Goal: Check status: Check status

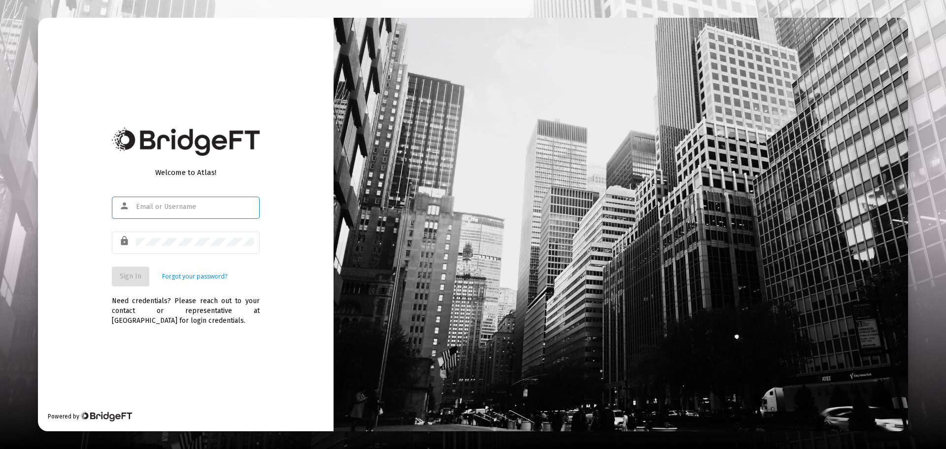
type input "[PERSON_NAME][EMAIL_ADDRESS][DOMAIN_NAME]"
click at [143, 281] on button "Sign In" at bounding box center [130, 277] width 37 height 20
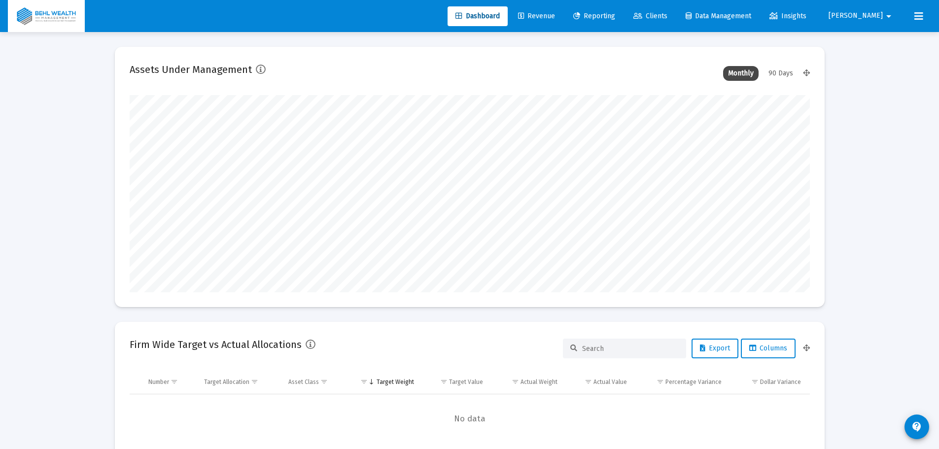
scroll to position [197, 366]
type input "[PERSON_NAME][EMAIL_ADDRESS][DOMAIN_NAME]"
type input "[DATE]"
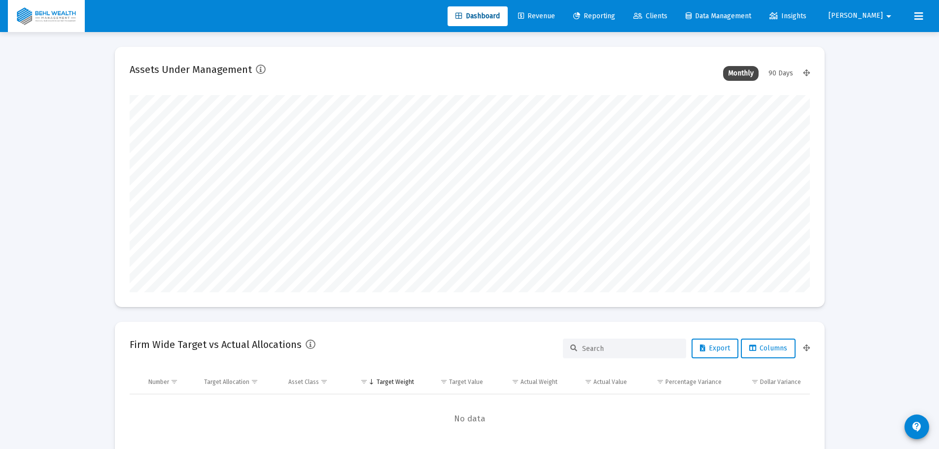
scroll to position [197, 318]
drag, startPoint x: 604, startPoint y: 10, endPoint x: 617, endPoint y: 11, distance: 13.9
click at [604, 10] on link "Reporting" at bounding box center [594, 16] width 58 height 20
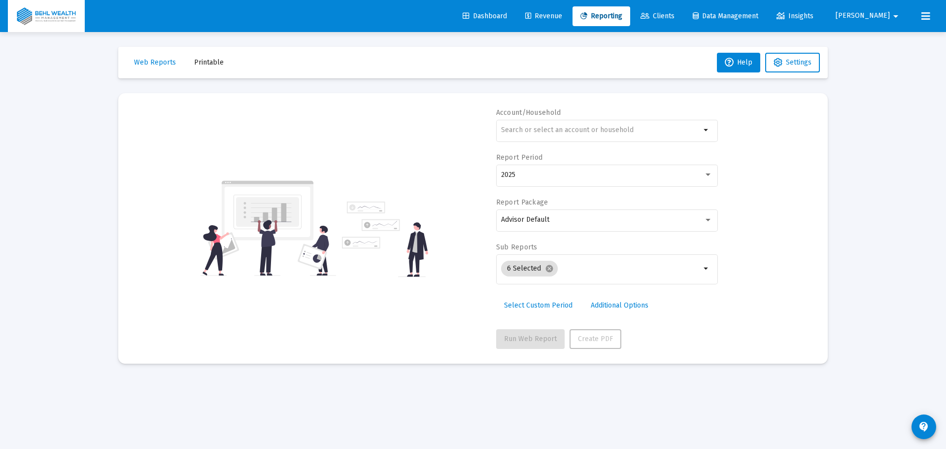
click at [562, 15] on span "Revenue" at bounding box center [543, 16] width 37 height 8
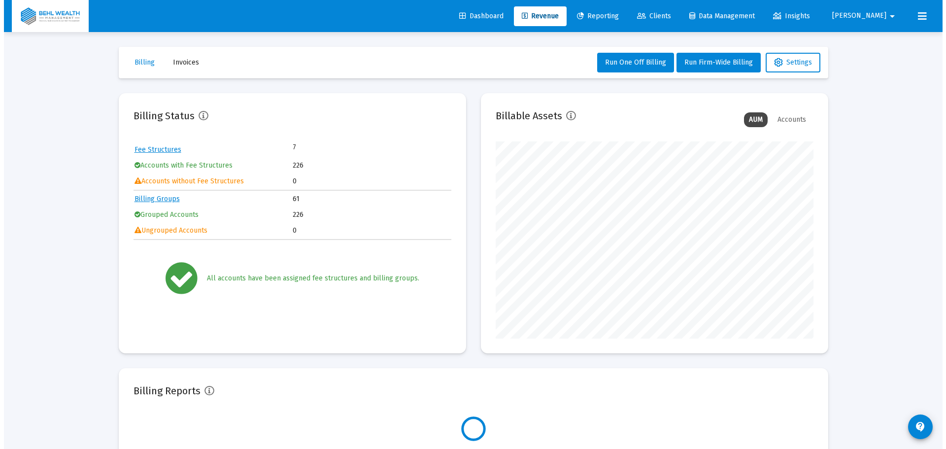
scroll to position [197, 318]
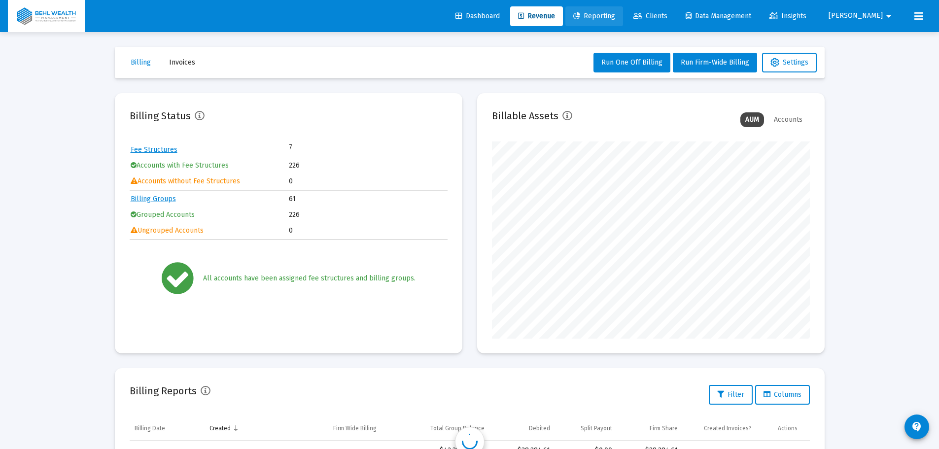
click at [615, 20] on span "Reporting" at bounding box center [594, 16] width 42 height 8
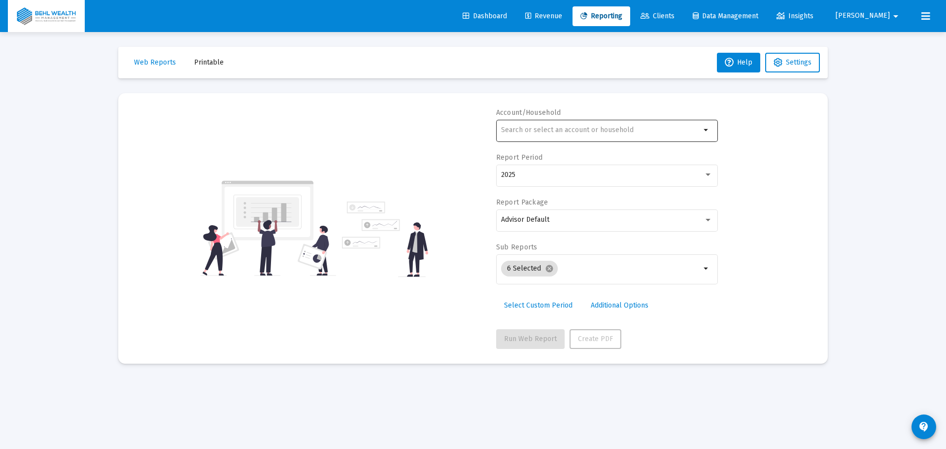
click at [541, 135] on div at bounding box center [601, 130] width 200 height 24
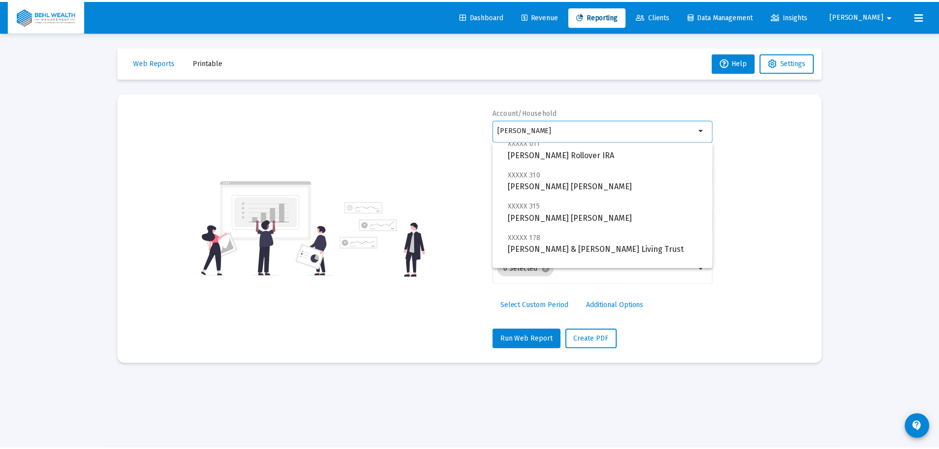
scroll to position [102, 0]
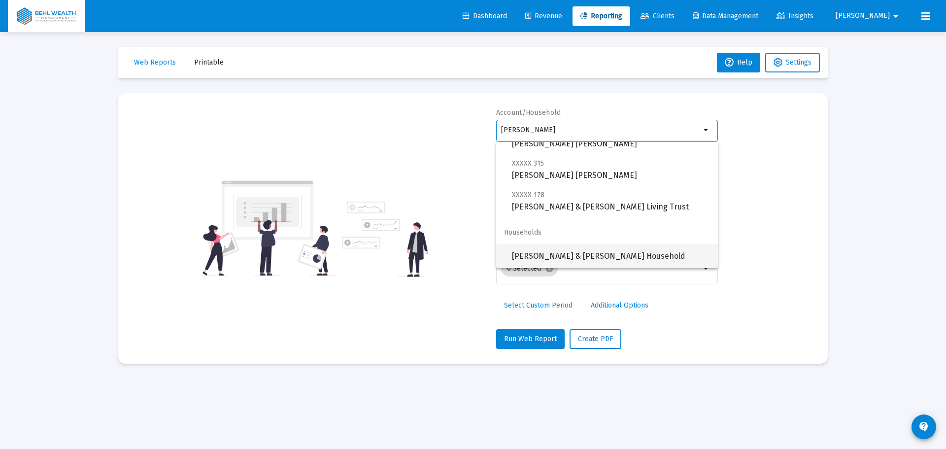
click at [567, 254] on span "[PERSON_NAME] & [PERSON_NAME] Household" at bounding box center [611, 256] width 198 height 24
type input "[PERSON_NAME] & [PERSON_NAME] Household"
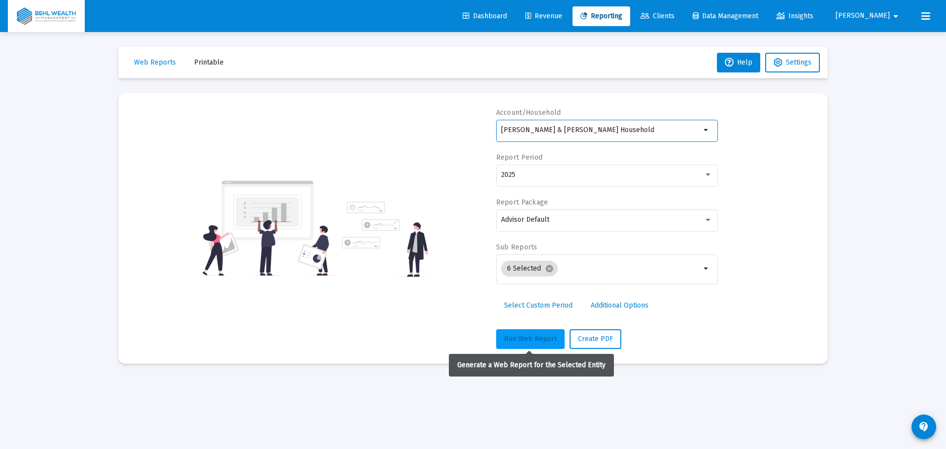
click at [530, 334] on button "Run Web Report" at bounding box center [530, 339] width 68 height 20
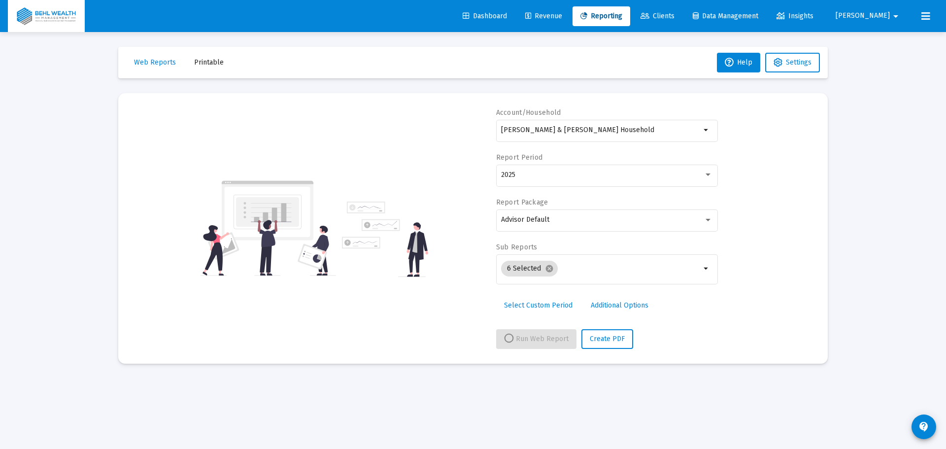
select select "View all"
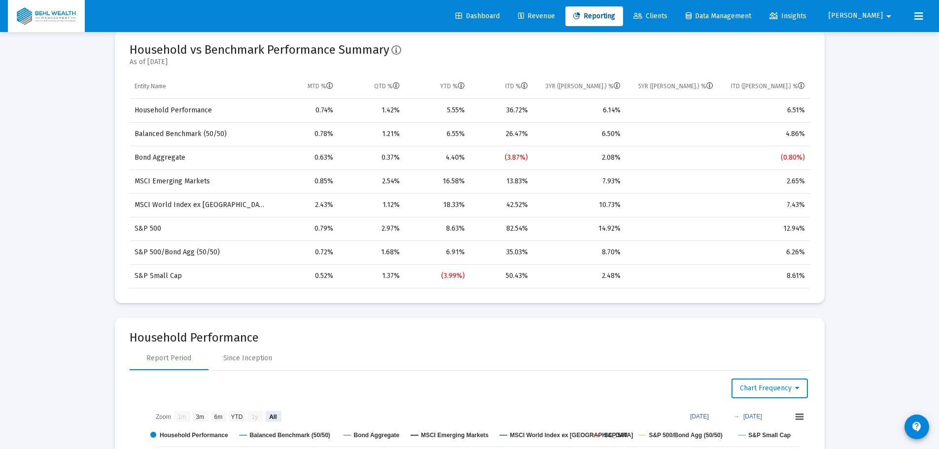
scroll to position [690, 0]
